Goal: Check status

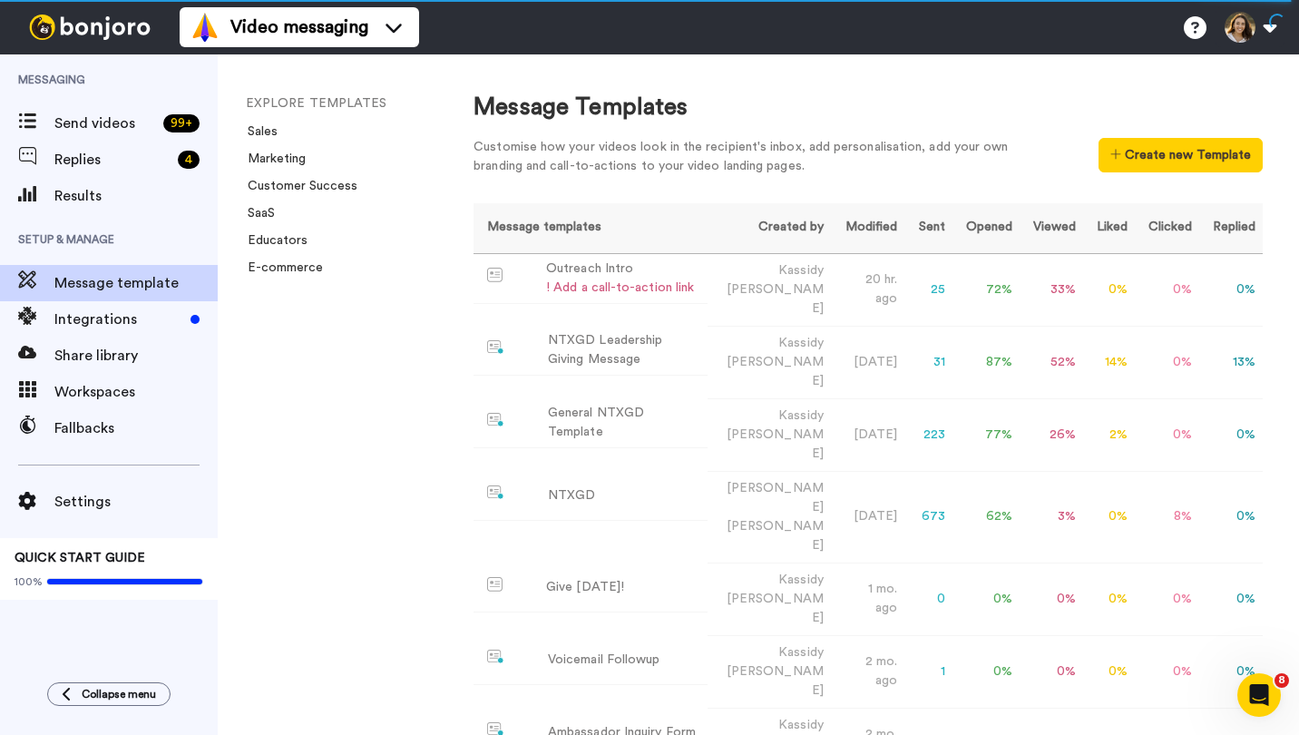
click at [126, 199] on span "Results" at bounding box center [135, 196] width 163 height 22
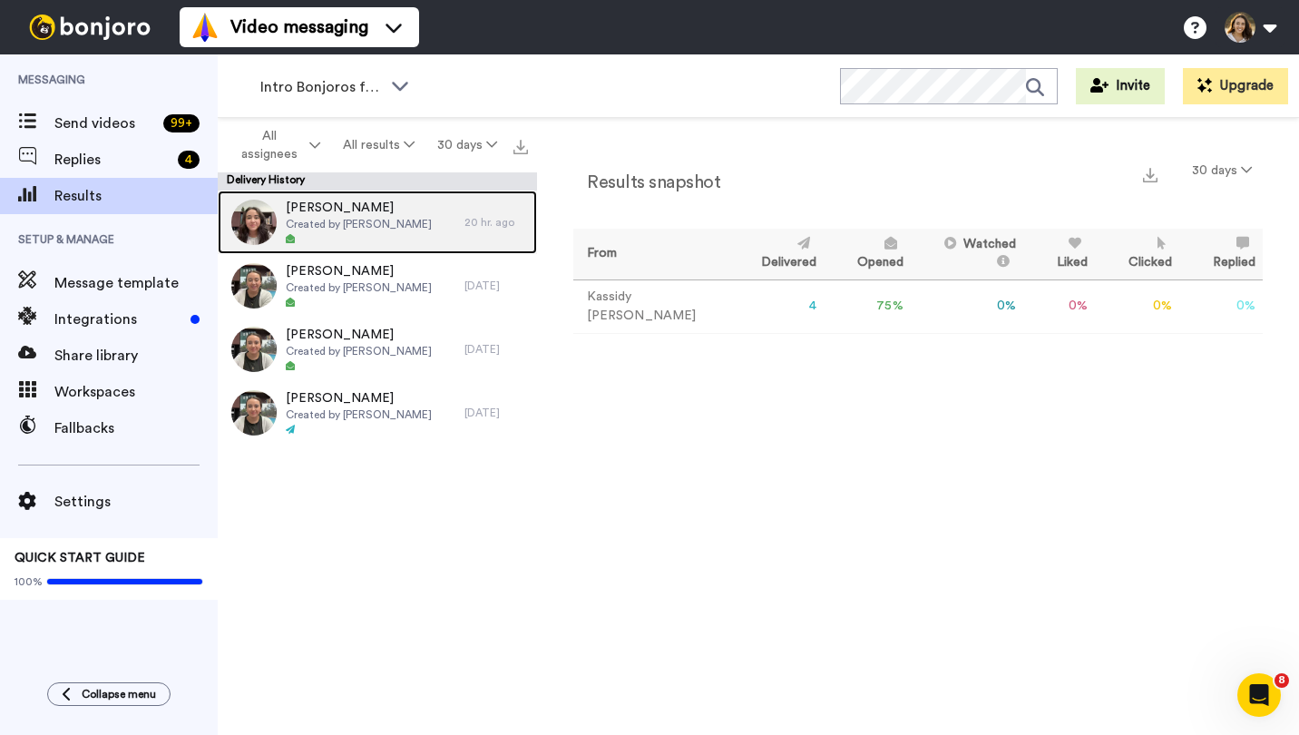
click at [366, 215] on span "Melissa Adami" at bounding box center [359, 208] width 146 height 18
